Goal: Check status: Check status

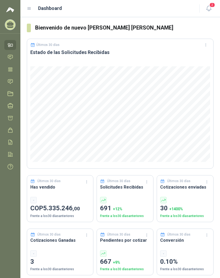
click at [29, 7] on icon at bounding box center [29, 8] width 5 height 5
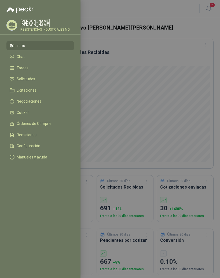
click at [34, 82] on link "Solicitudes" at bounding box center [40, 79] width 68 height 9
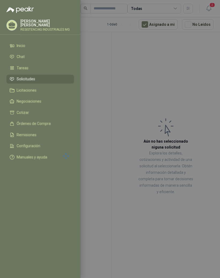
click at [174, 69] on div at bounding box center [110, 139] width 220 height 278
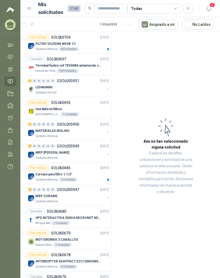
click at [69, 48] on div "40 Unidades" at bounding box center [69, 49] width 20 height 4
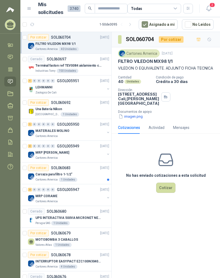
click at [58, 63] on div "Terminal faston ref TEV0084 aislamiento completo" at bounding box center [72, 65] width 74 height 6
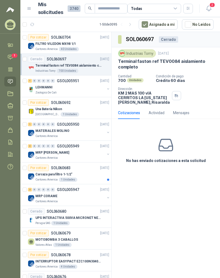
click at [41, 40] on div "Por cotizar" at bounding box center [38, 37] width 21 height 6
